Goal: Obtain resource: Download file/media

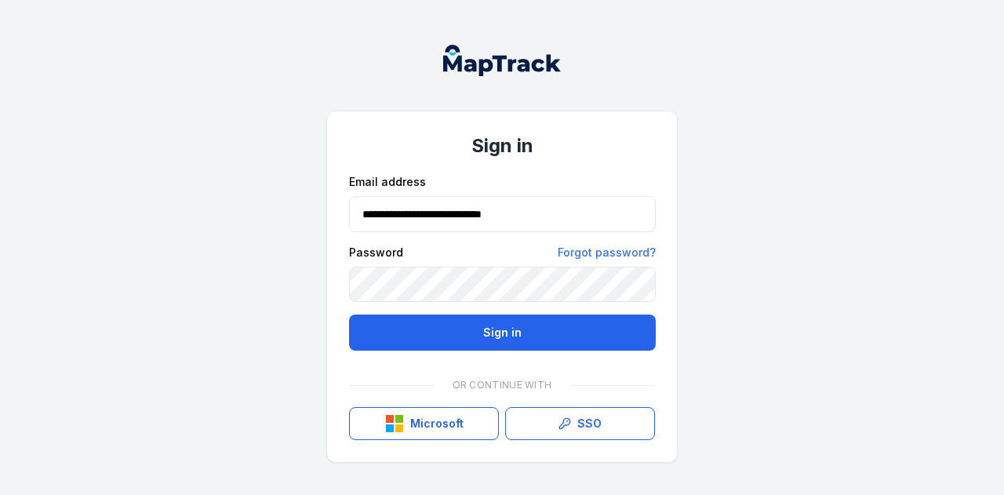
click at [514, 330] on button "Sign in" at bounding box center [502, 332] width 307 height 36
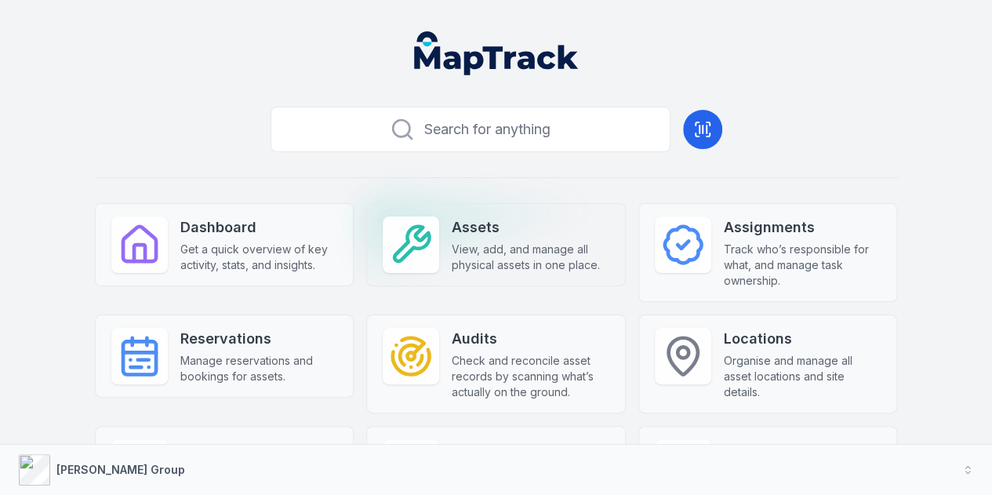
click at [452, 228] on strong "Assets" at bounding box center [531, 227] width 158 height 22
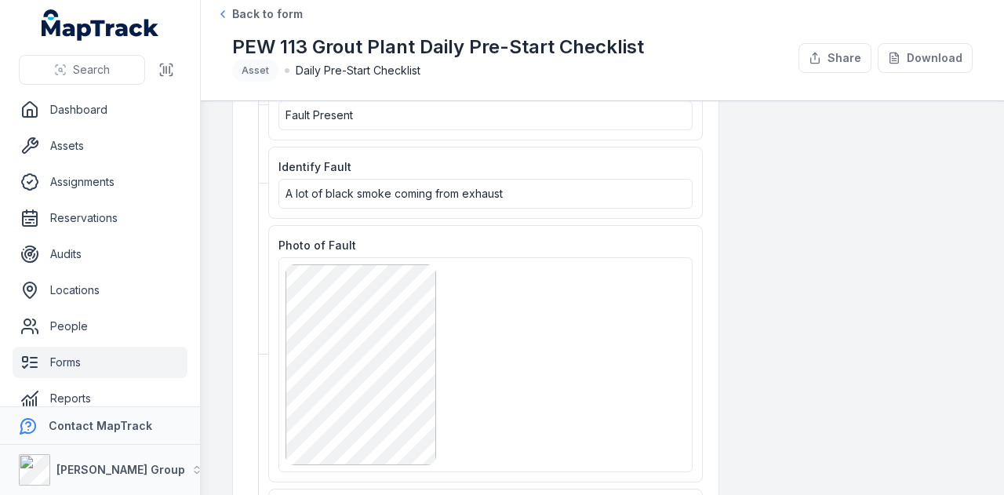
scroll to position [862, 0]
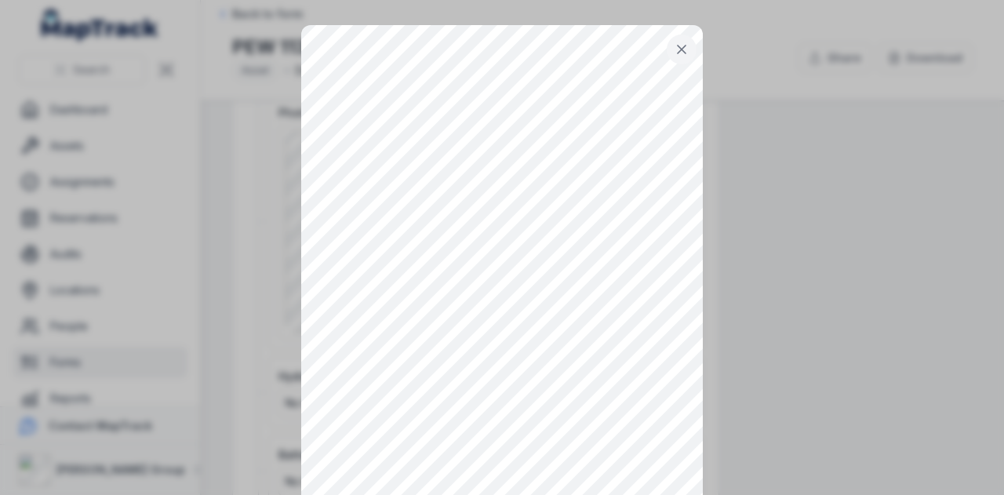
click at [673, 46] on icon at bounding box center [681, 50] width 16 height 16
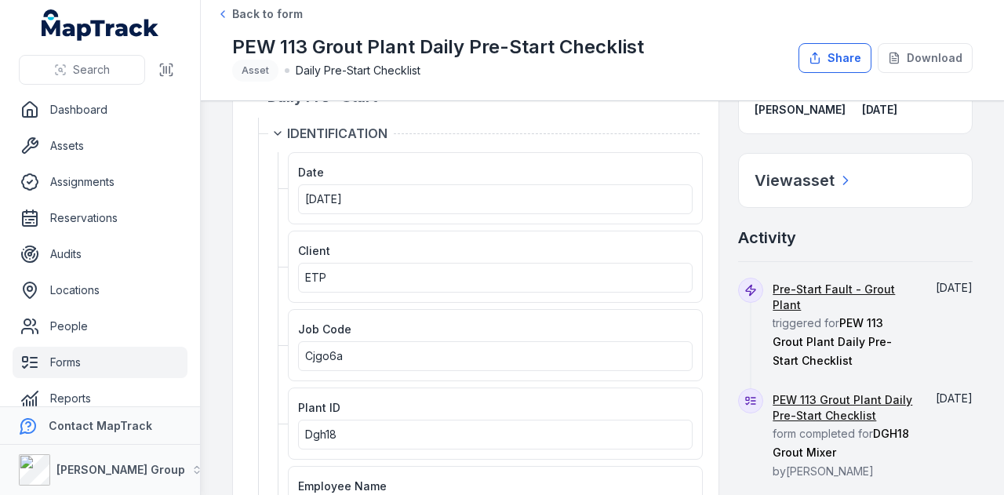
scroll to position [0, 0]
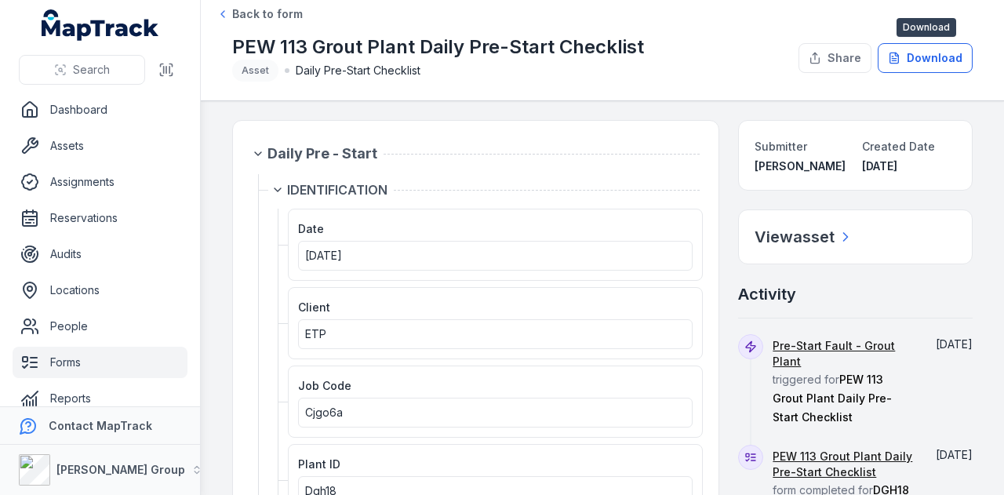
click at [924, 57] on button "Download" at bounding box center [924, 58] width 95 height 30
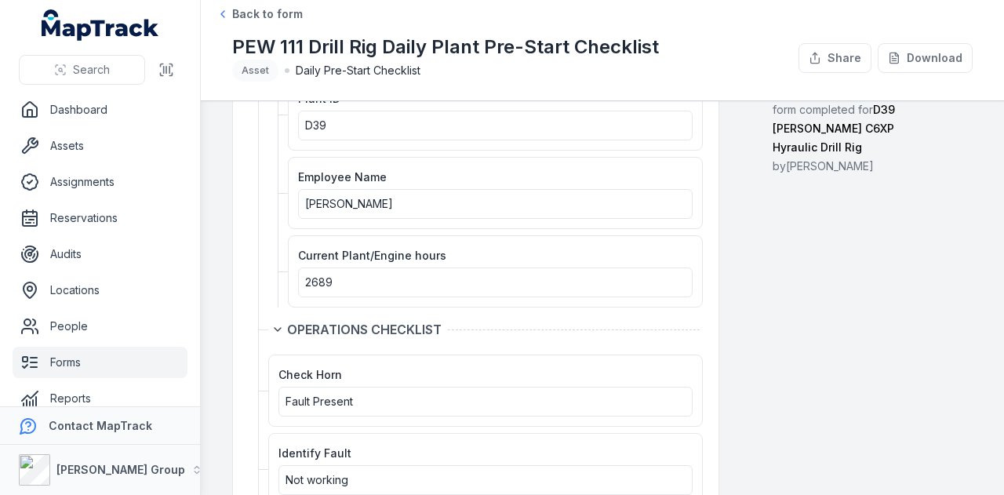
scroll to position [235, 0]
